Goal: Find specific page/section: Find specific page/section

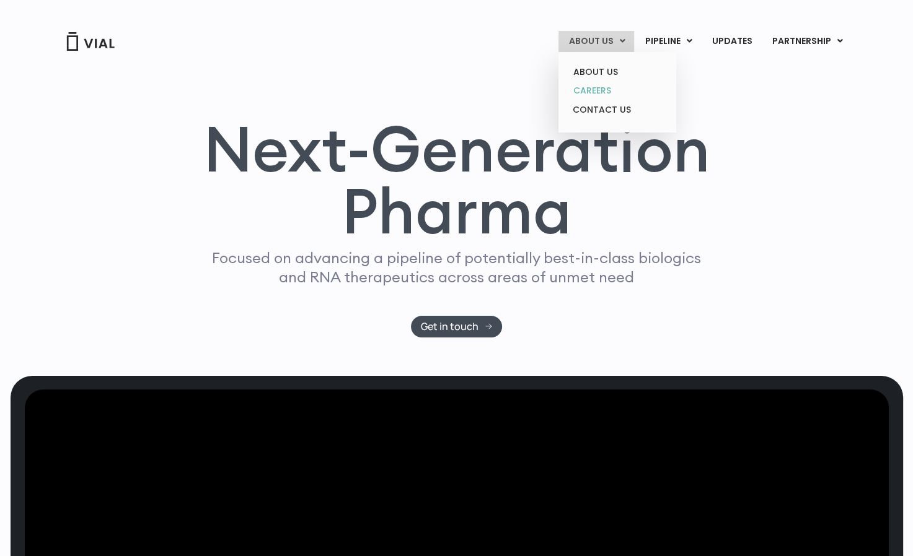
click at [596, 90] on link "CAREERS" at bounding box center [616, 90] width 108 height 19
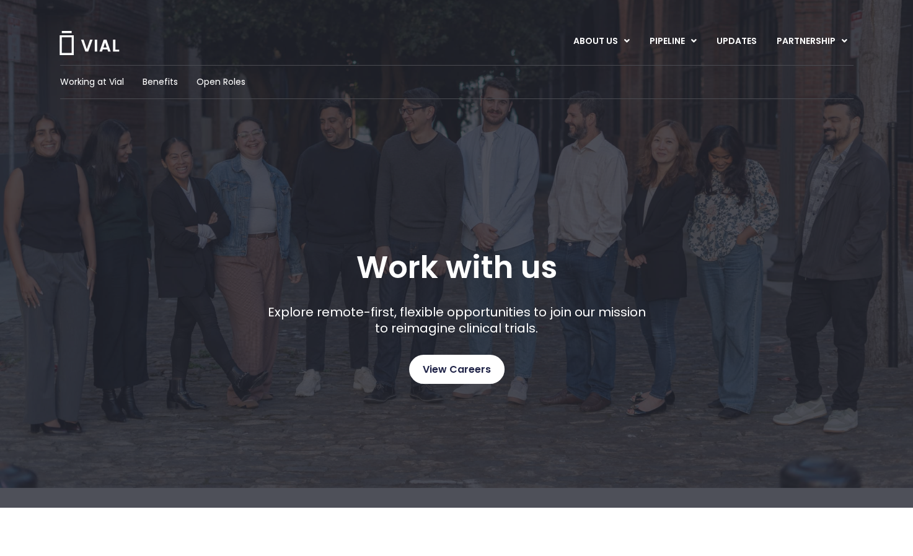
click at [473, 370] on span "View Careers" at bounding box center [456, 370] width 68 height 16
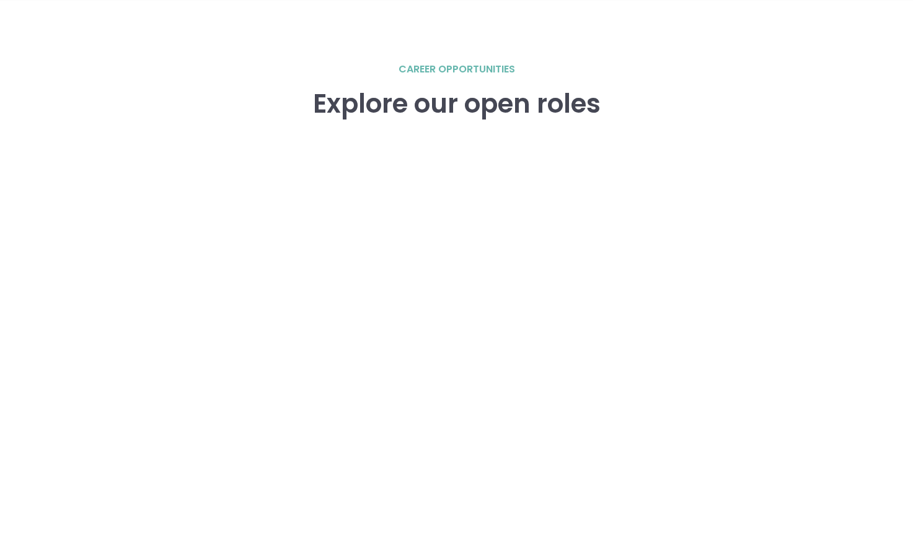
click at [887, 82] on div "career opportunities Explore our open roles" at bounding box center [456, 297] width 913 height 594
